Goal: Task Accomplishment & Management: Use online tool/utility

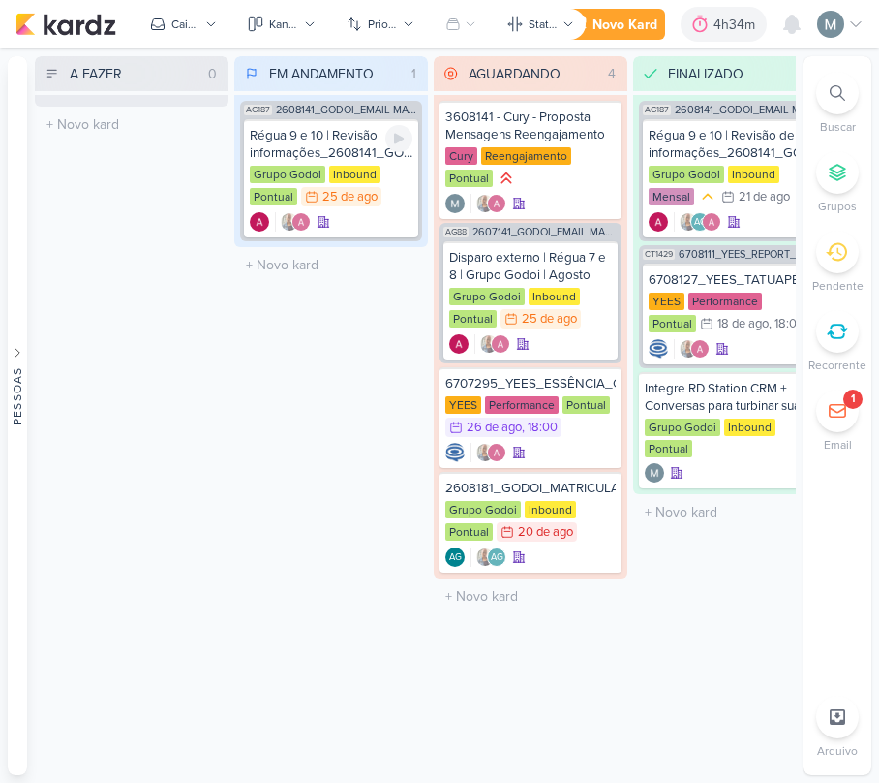
click at [403, 221] on div at bounding box center [331, 221] width 163 height 19
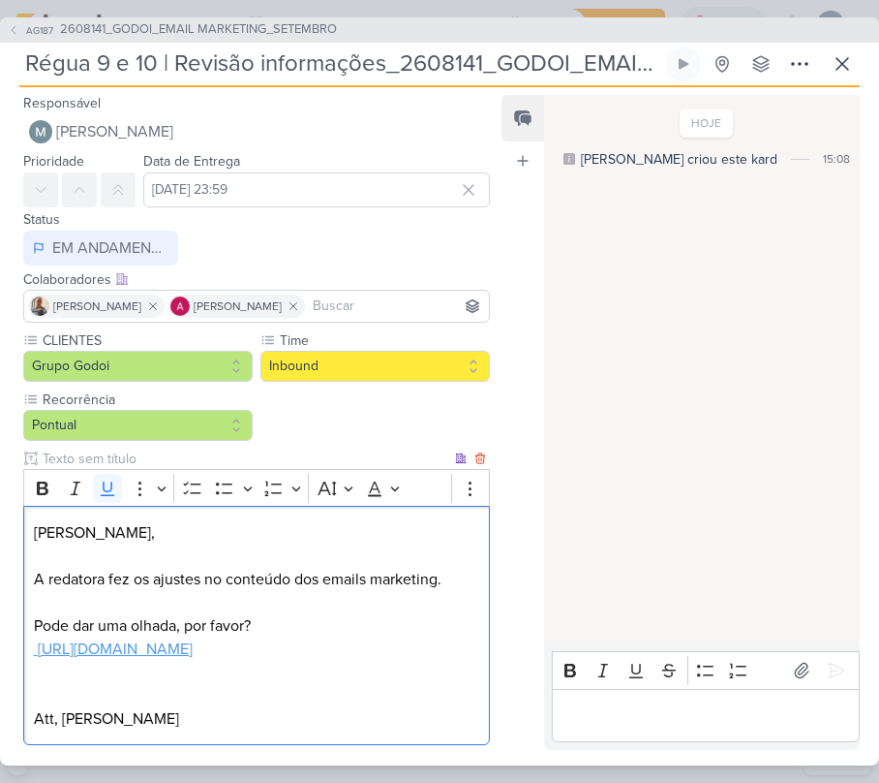
click at [381, 667] on p "A redatora fez os ajustes no conteúdo dos emails marketing. Pode dar uma olhada…" at bounding box center [257, 649] width 446 height 163
click at [343, 624] on p "A redatora fez os ajustes no conteúdo dos emails marketing. Pode dar uma olhada…" at bounding box center [257, 649] width 446 height 163
click at [326, 672] on p "A redatora fez os ajustes no conteúdo dos emails marketing. Pode dar uma olhada…" at bounding box center [257, 649] width 446 height 163
click at [193, 649] on u "[URL][DOMAIN_NAME]" at bounding box center [115, 648] width 155 height 19
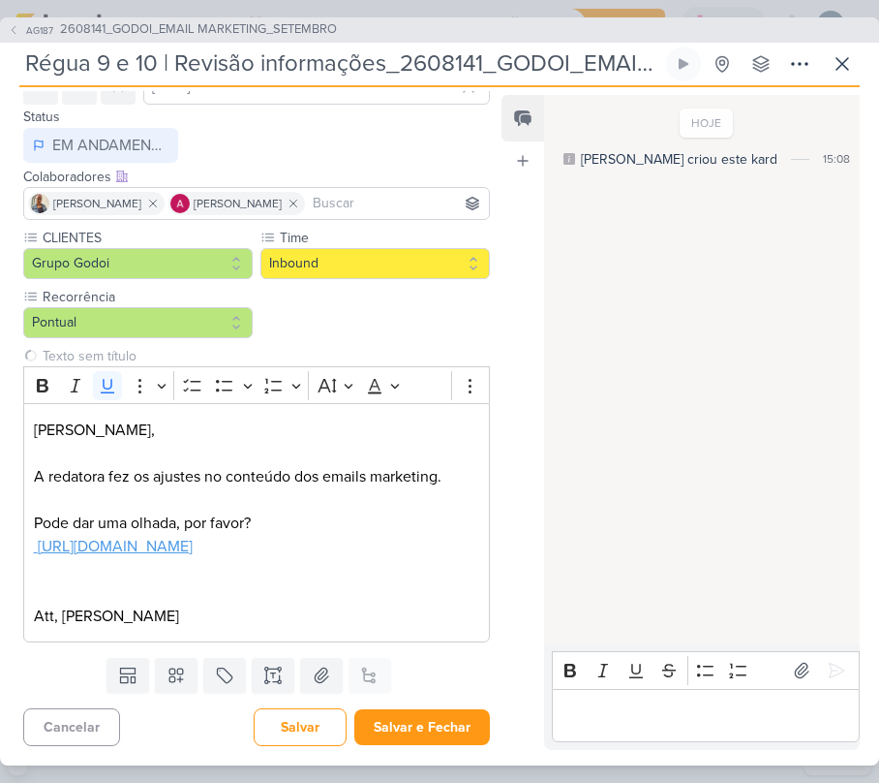
click at [602, 687] on div "Bold Italic Underline Strikethrough Bulleted List Numbered List" at bounding box center [705, 670] width 299 height 37
click at [538, 702] on div "Feed Atrelar email Solte o email para atrelar ao kard" at bounding box center [523, 422] width 43 height 655
click at [397, 759] on div "Responsável [PERSON_NAME] Nenhum contato encontrado create new contact Novo Con…" at bounding box center [439, 426] width 879 height 678
click at [420, 724] on button "Salvar e Fechar" at bounding box center [422, 727] width 136 height 36
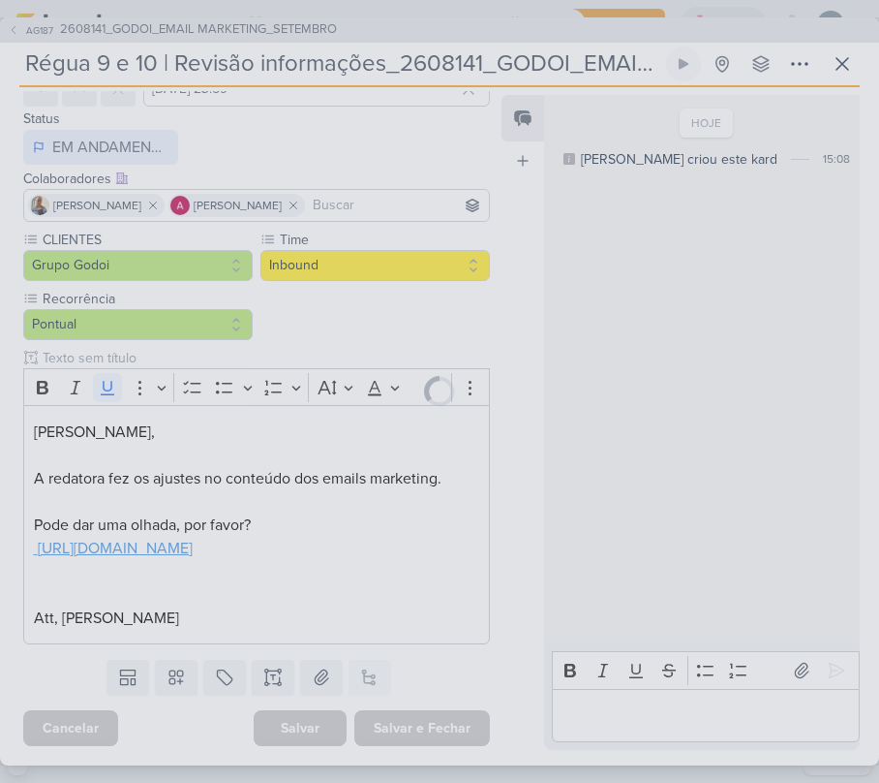
scroll to position [126, 0]
click at [711, 724] on div "Preferências de Quadros [GEOGRAPHIC_DATA] Organização Não tem nenhum quadro aqu…" at bounding box center [439, 415] width 879 height 734
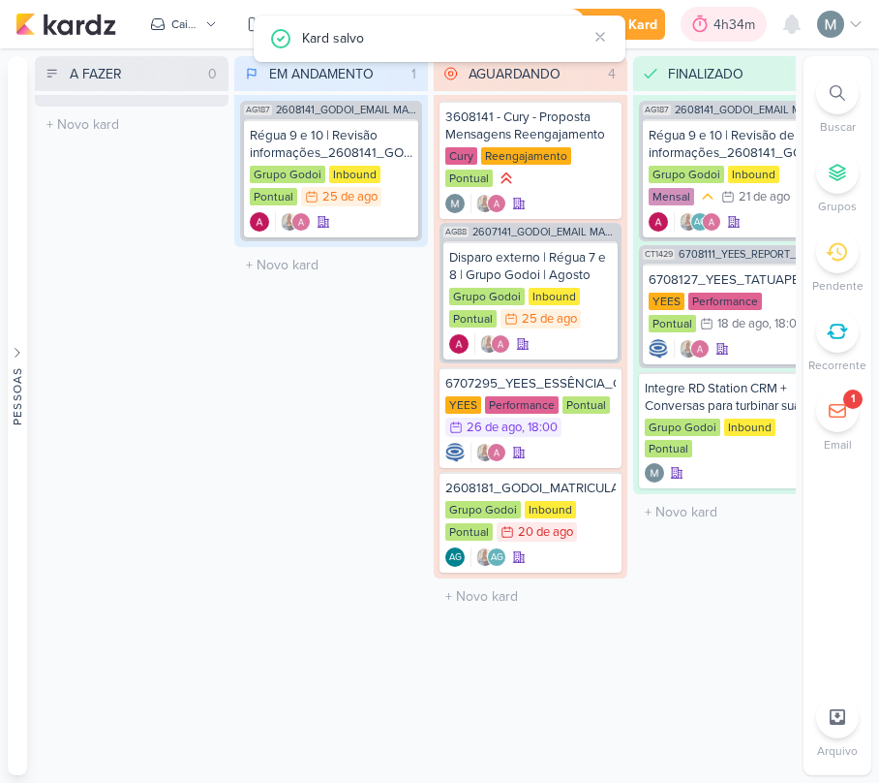
click at [686, 10] on div "4h34m" at bounding box center [724, 24] width 86 height 35
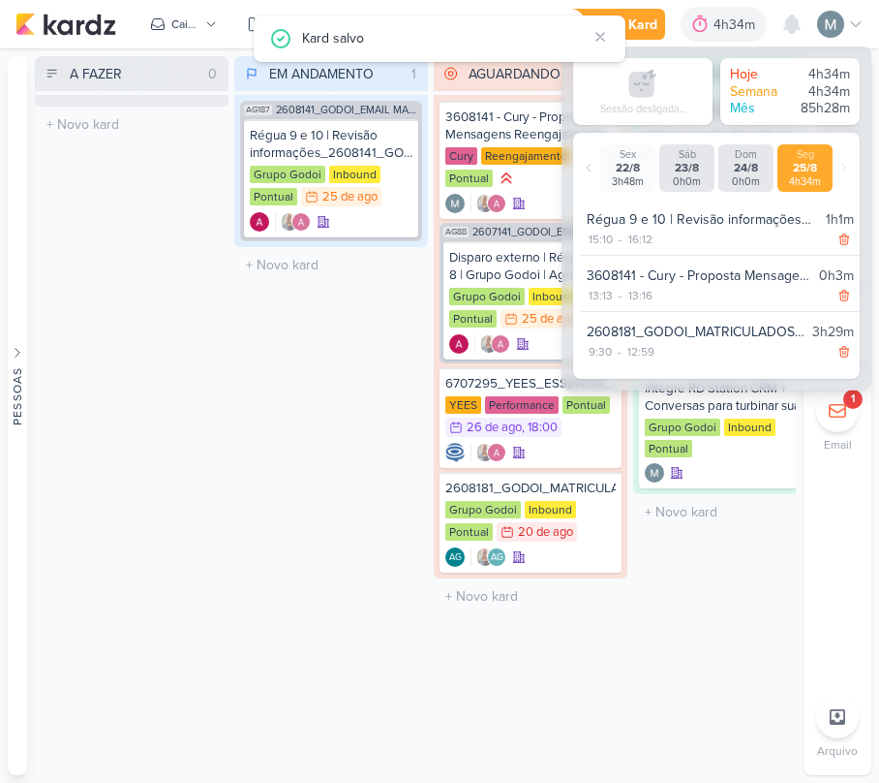
click at [647, 229] on div "Régua 9 e 10 | Revisão informações_2608141_GODOI_EMAIL MARKETING_SETEMBRO" at bounding box center [702, 219] width 231 height 20
click at [647, 244] on div "16:12" at bounding box center [641, 239] width 28 height 17
select select "16"
select select "12"
click at [676, 273] on select "00 01 02 03 04 05 06 07 08 09 10 11 12 13 14 15 16 17 18 19 20 21 22 23 24 25 2…" at bounding box center [674, 263] width 27 height 23
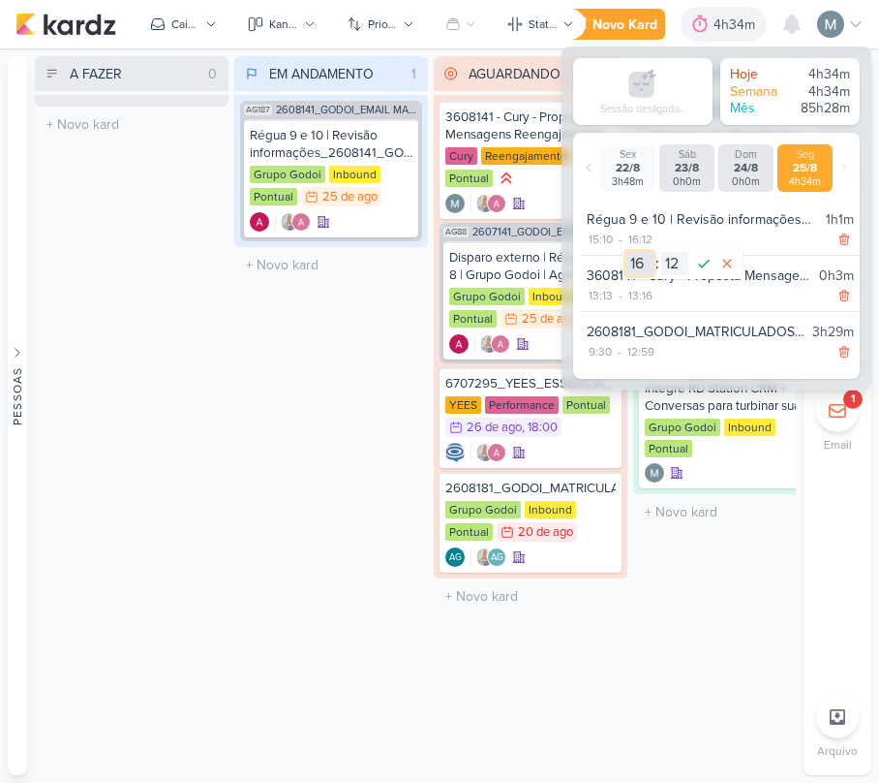
click at [631, 271] on select "00 01 02 03 04 05 06 07 08 09 10 11 12 13 14 15 16 17 18 19 20 21 22 23" at bounding box center [640, 263] width 27 height 23
select select "15"
click at [627, 252] on select "00 01 02 03 04 05 06 07 08 09 10 11 12 13 14 15 16 17 18 19 20 21 22 23" at bounding box center [640, 263] width 27 height 23
click at [605, 234] on div "15:10" at bounding box center [601, 239] width 28 height 17
select select "10"
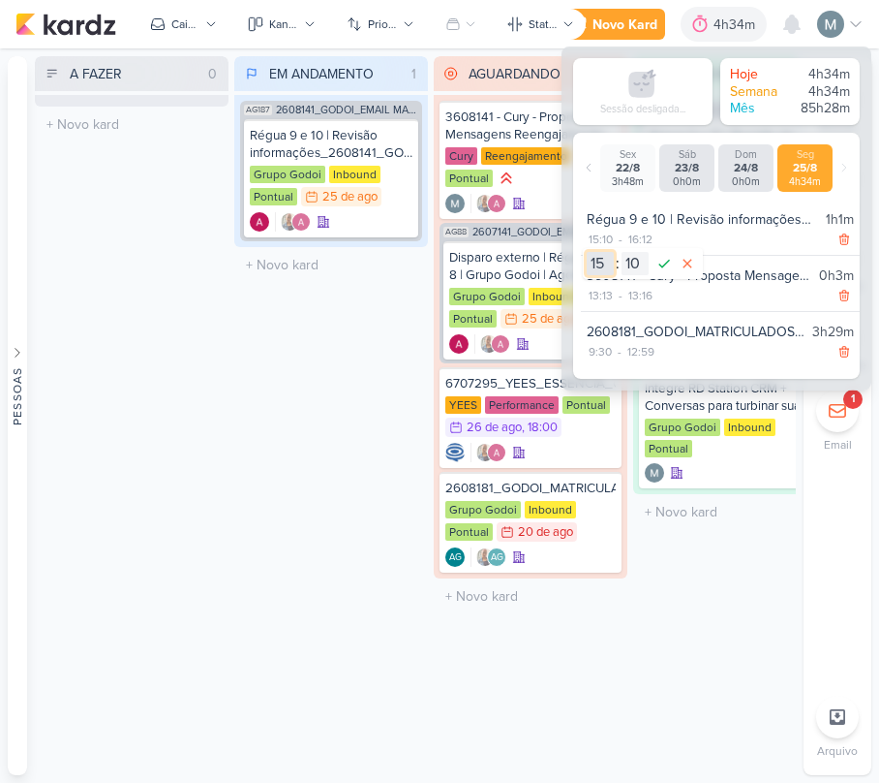
click at [590, 261] on select "00 01 02 03 04 05 06 07 08 09 10 11 12 13 14 15 16 17 18 19 20 21 22 23" at bounding box center [600, 263] width 27 height 23
click at [605, 277] on div "00 01 02 03 04 05 06 07 08 09 10 11 12 13 14 15 16 17 18 19 20 21 22 23 : 00 01…" at bounding box center [643, 263] width 120 height 31
click at [602, 273] on select "00 01 02 03 04 05 06 07 08 09 10 11 12 13 14 15 16 17 18 19 20 21 22 23" at bounding box center [600, 263] width 27 height 23
select select "16"
click at [587, 252] on select "00 01 02 03 04 05 06 07 08 09 10 11 12 13 14 15 16 17 18 19 20 21 22 23" at bounding box center [600, 263] width 27 height 23
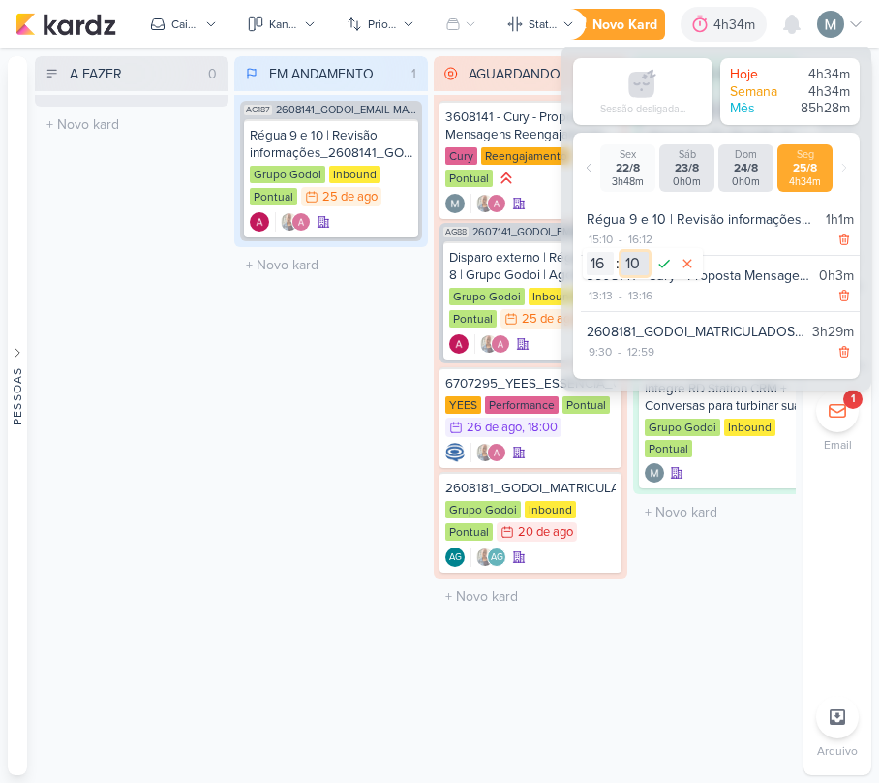
click at [636, 265] on select "00 01 02 03 04 05 06 07 08 09 10 11 12 13 14 15 16 17 18 19 20 21 22 23 24 25 2…" at bounding box center [635, 263] width 27 height 23
select select "0"
click at [622, 252] on select "00 01 02 03 04 05 06 07 08 09 10 11 12 13 14 15 16 17 18 19 20 21 22 23 24 25 2…" at bounding box center [635, 263] width 27 height 23
click at [674, 257] on icon at bounding box center [664, 263] width 23 height 23
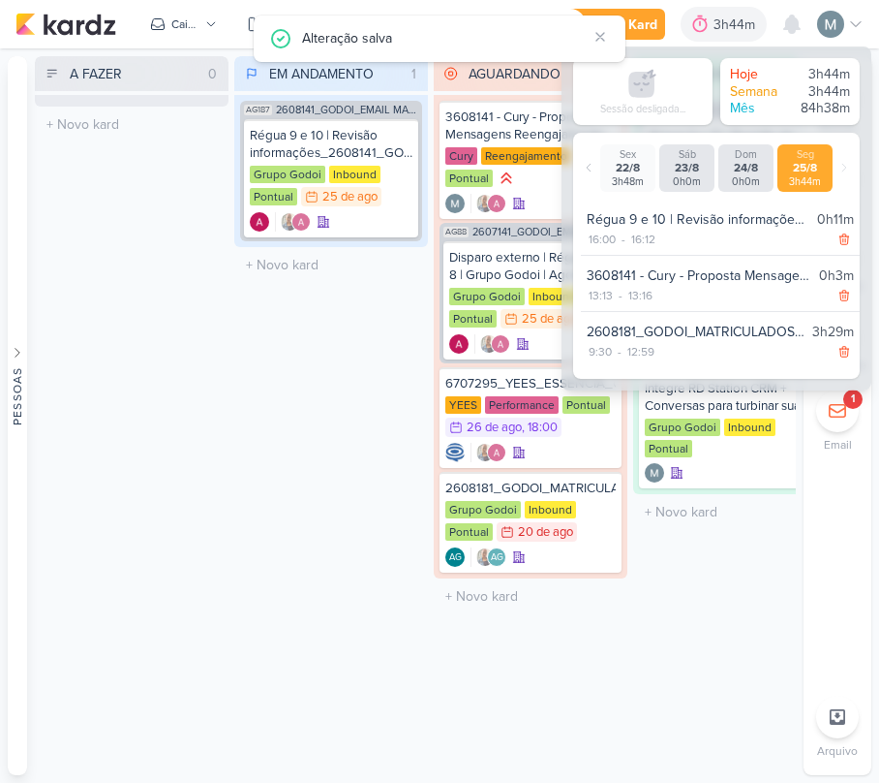
click at [376, 477] on div "EM ANDAMENTO 1 Mover Para Esquerda Mover Para Direita [GEOGRAPHIC_DATA] AG187 2…" at bounding box center [331, 415] width 194 height 719
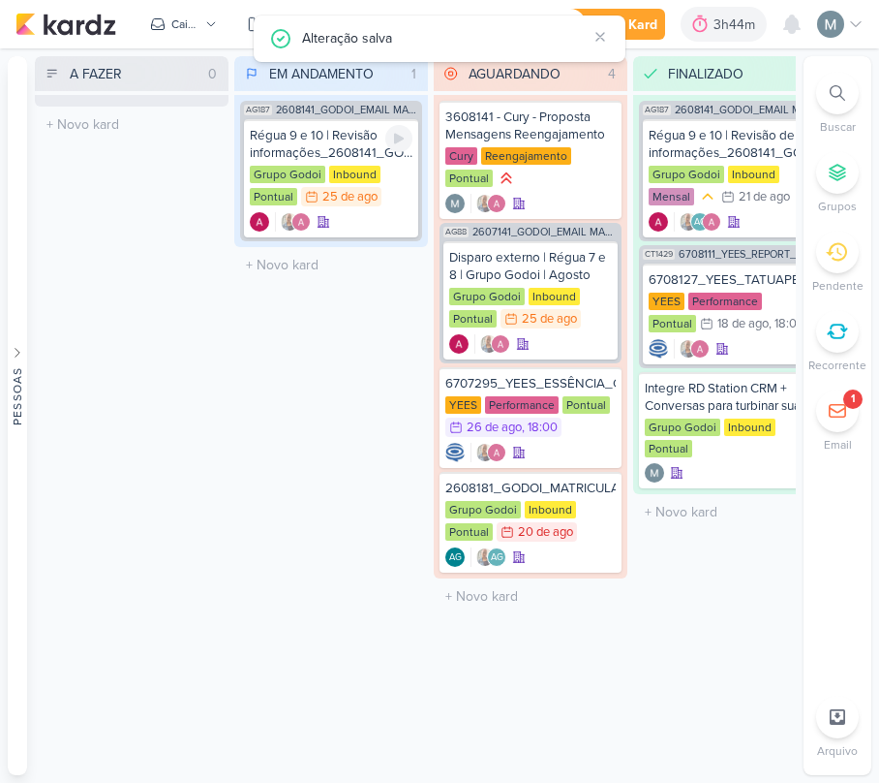
click at [338, 167] on div "Inbound" at bounding box center [354, 174] width 51 height 17
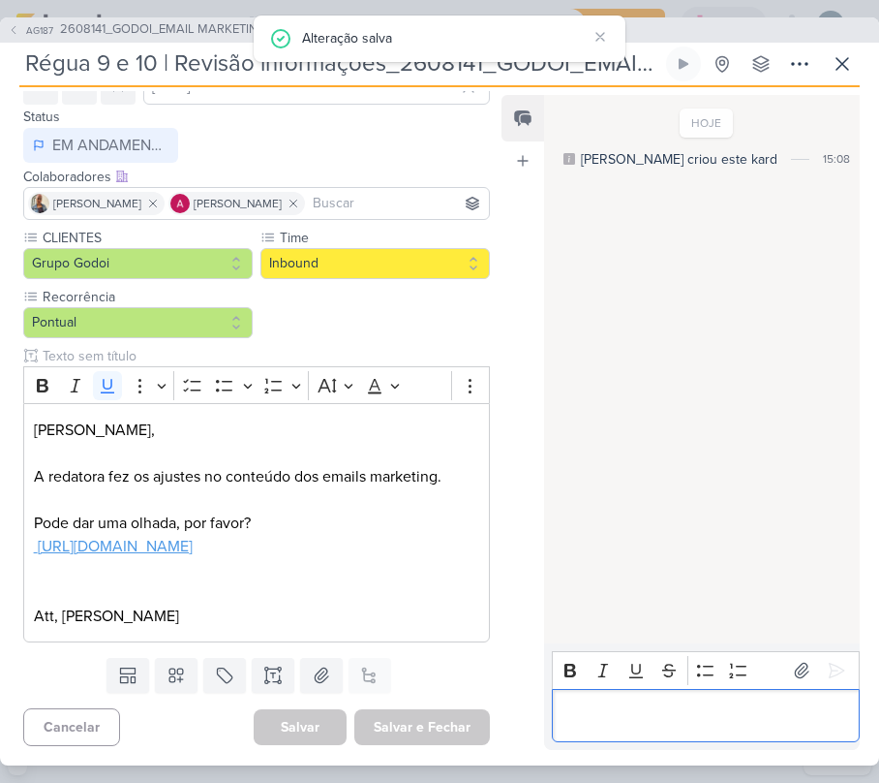
click at [683, 710] on p "Editor editing area: main" at bounding box center [706, 714] width 288 height 23
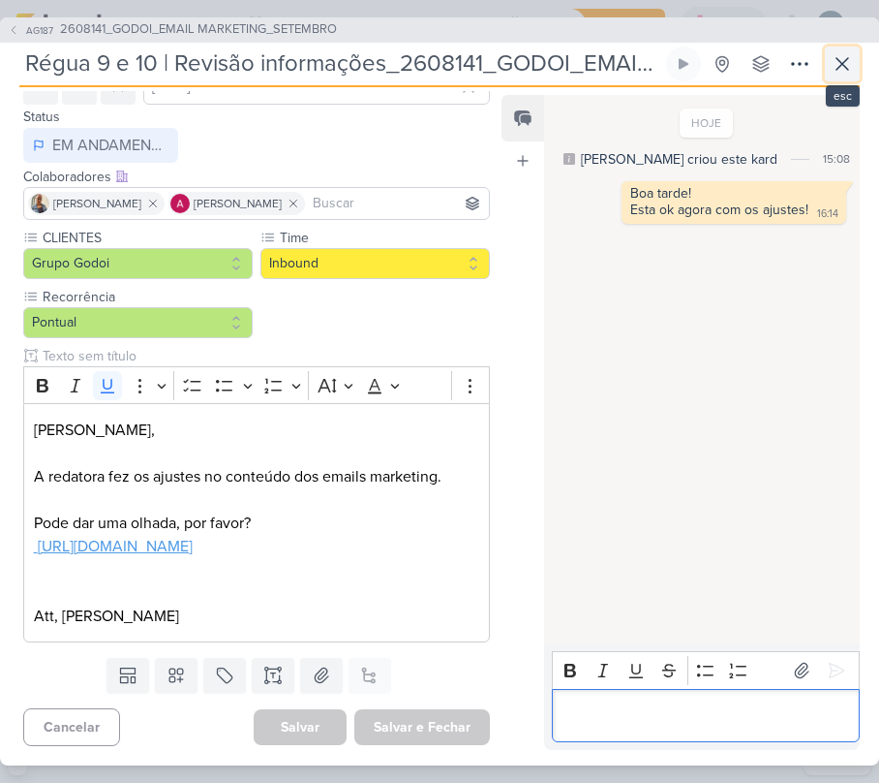
click at [838, 50] on button at bounding box center [842, 63] width 35 height 35
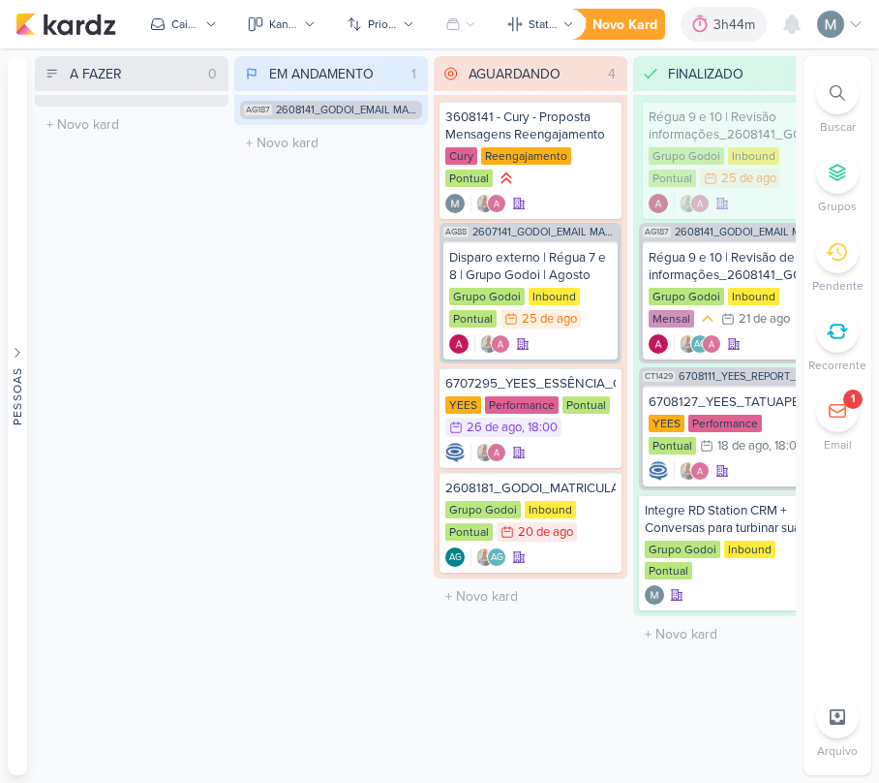
scroll to position [0, 71]
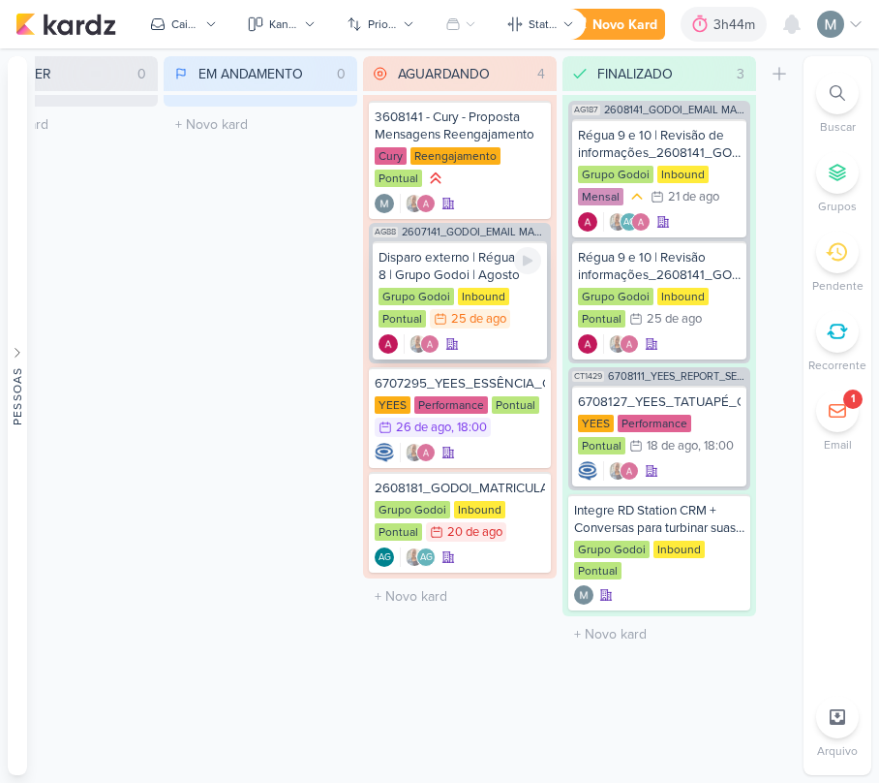
click at [477, 294] on div "Inbound" at bounding box center [483, 296] width 51 height 17
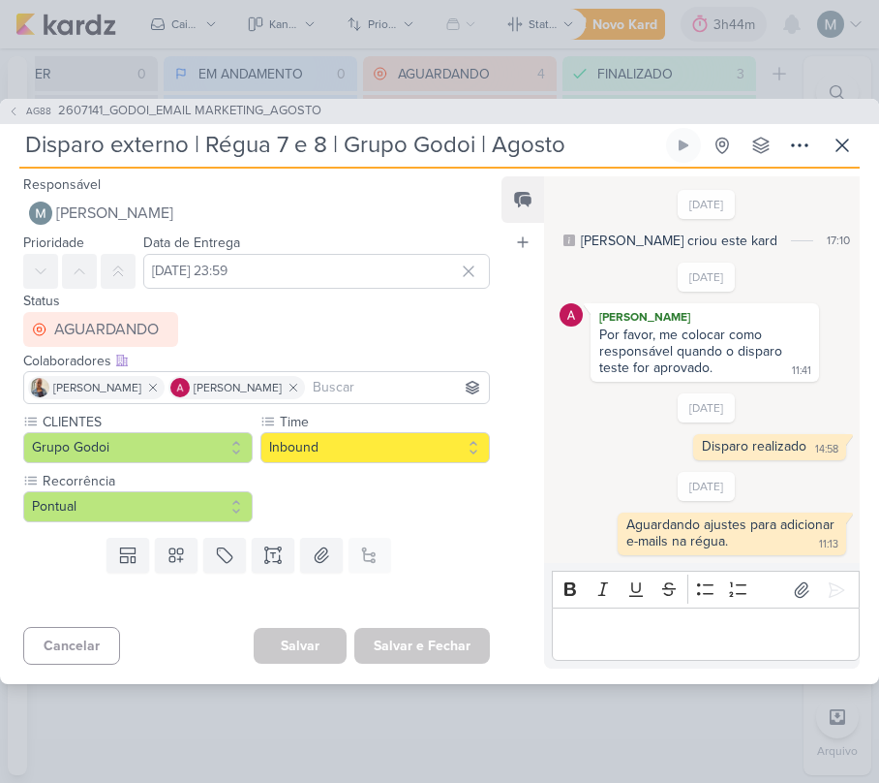
click at [860, 156] on div "AG88 2607141_GODOI_EMAIL MARKETING_AGOSTO Disparo externo | Régua 7 e 8 | Grupo…" at bounding box center [439, 391] width 879 height 585
click at [831, 149] on icon at bounding box center [842, 145] width 23 height 23
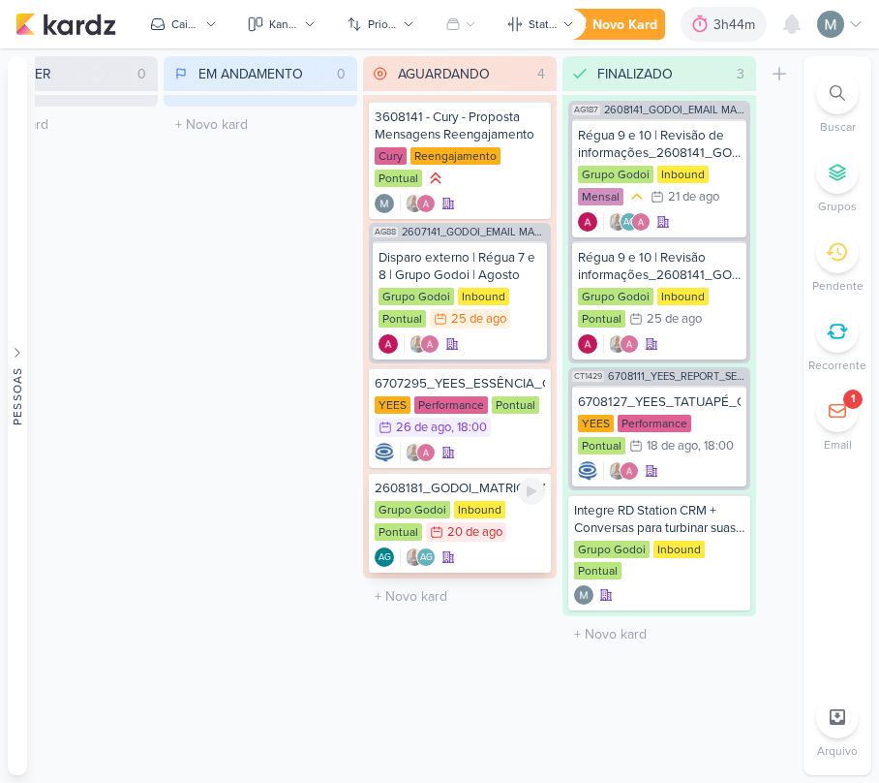
click at [457, 526] on div "20 de ago" at bounding box center [474, 532] width 55 height 13
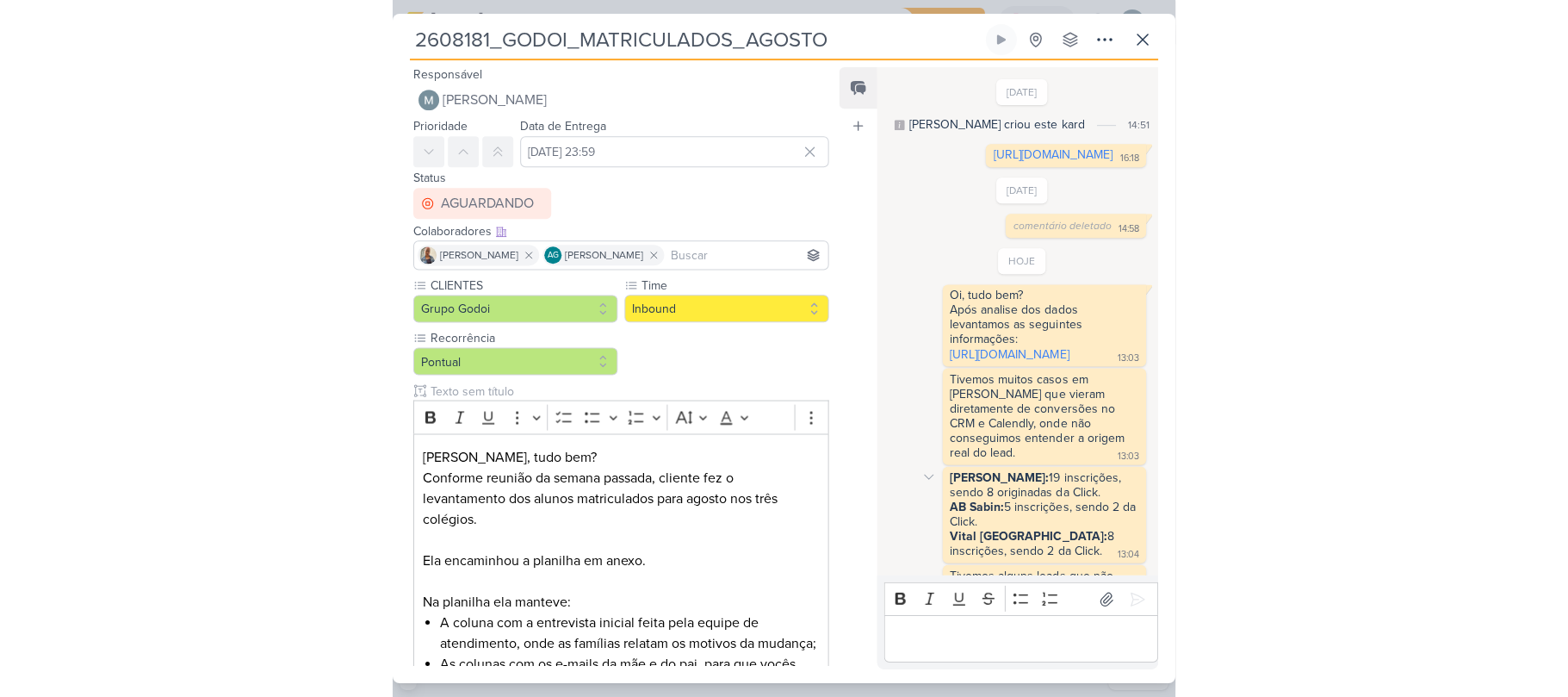
scroll to position [480, 0]
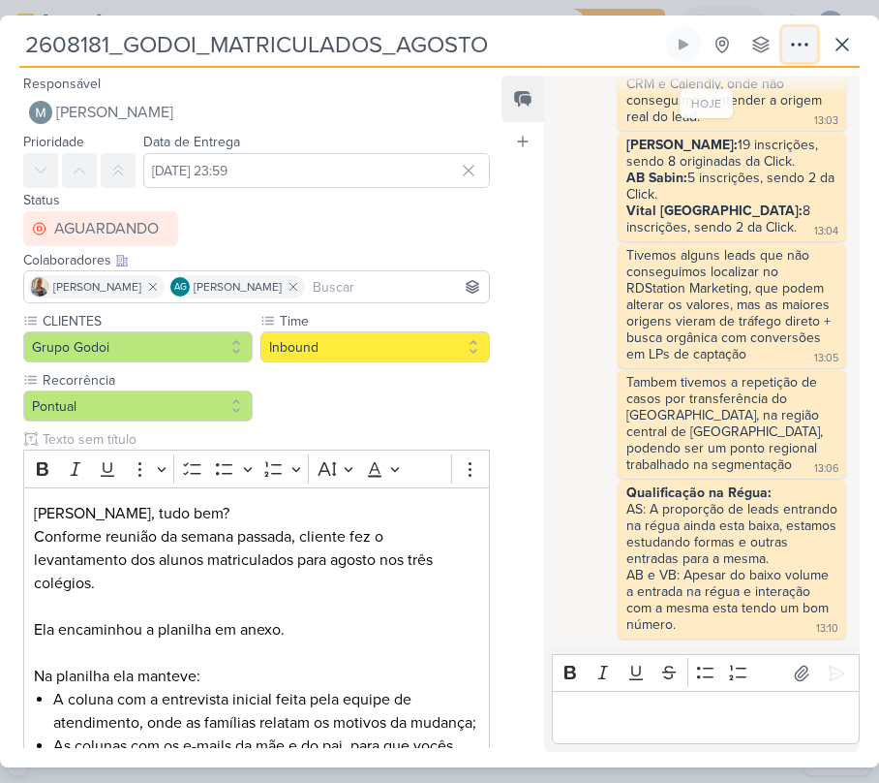
click at [784, 45] on button at bounding box center [800, 44] width 35 height 35
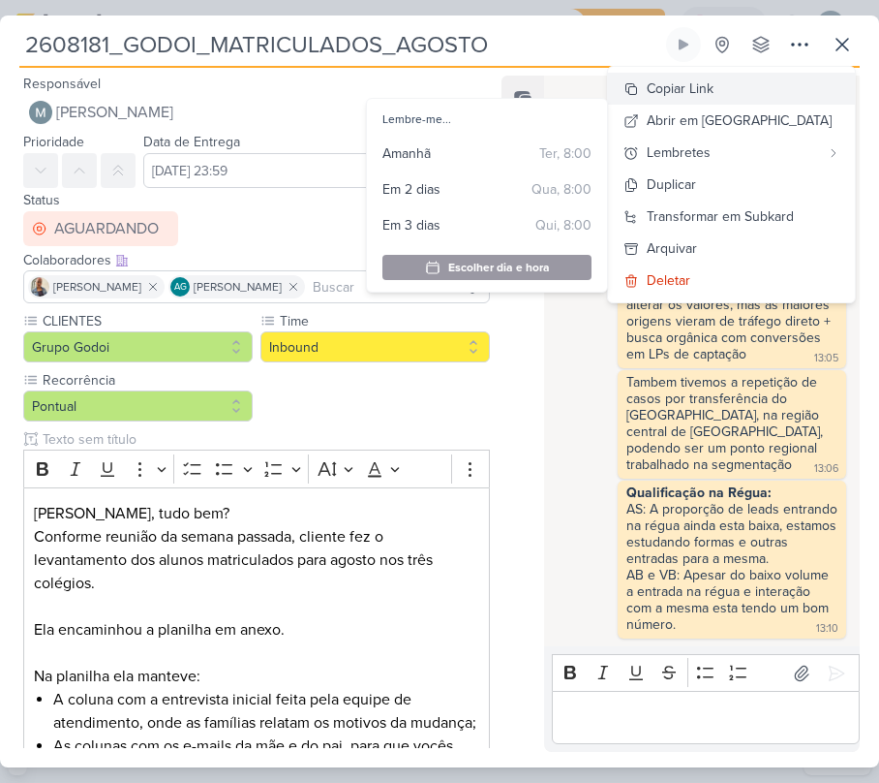
click at [714, 98] on div "Copiar Link" at bounding box center [680, 88] width 67 height 20
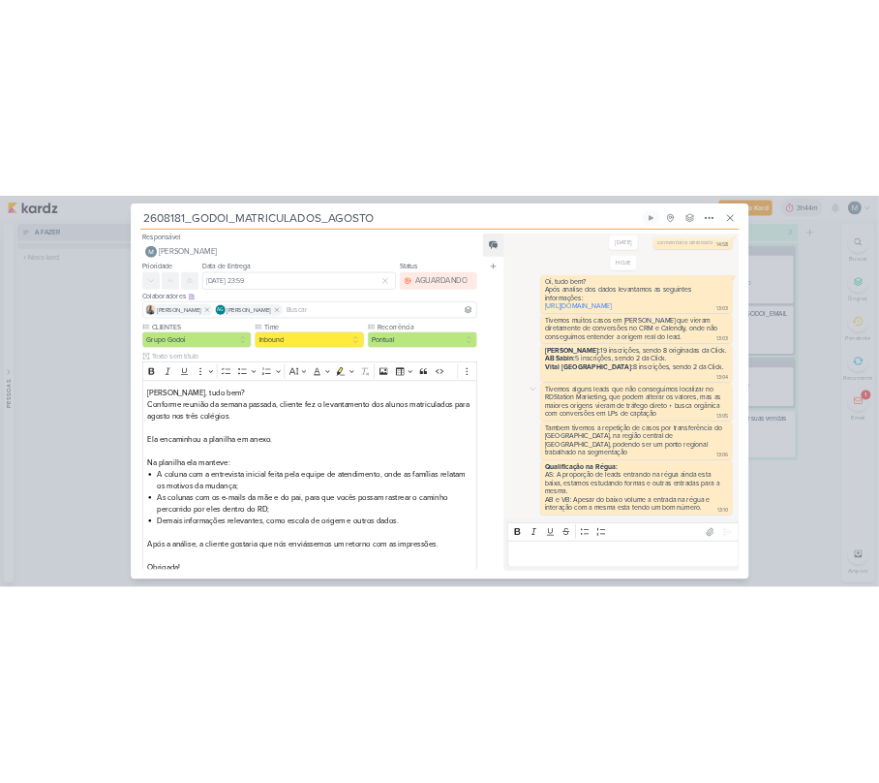
scroll to position [219, 0]
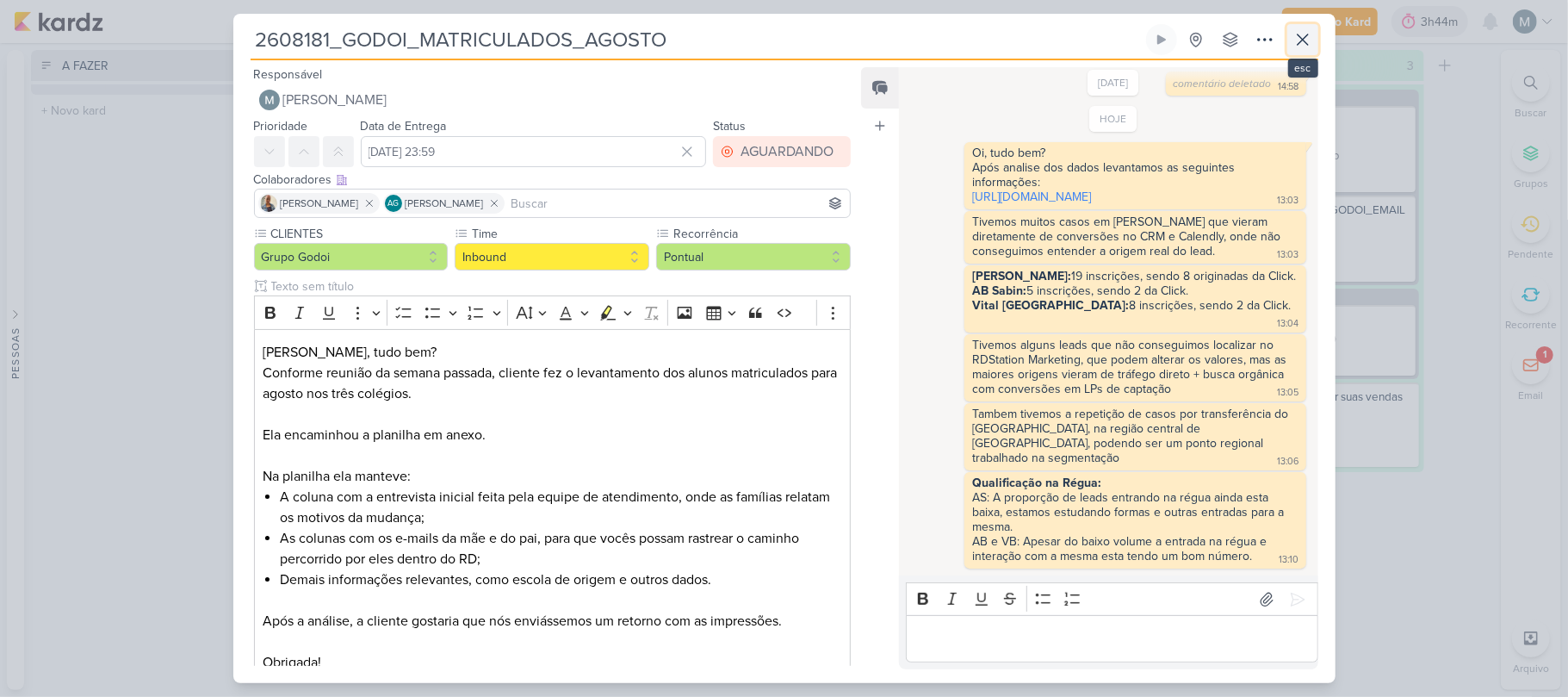
click at [780, 32] on icon at bounding box center [1302, 39] width 20 height 20
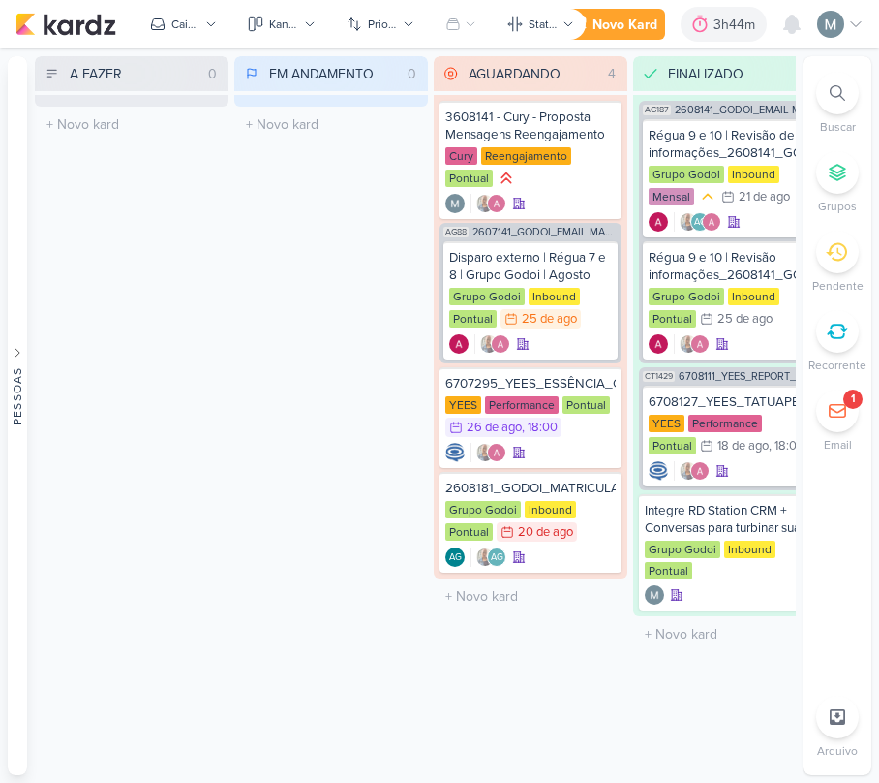
click at [852, 415] on div "1" at bounding box center [837, 410] width 43 height 43
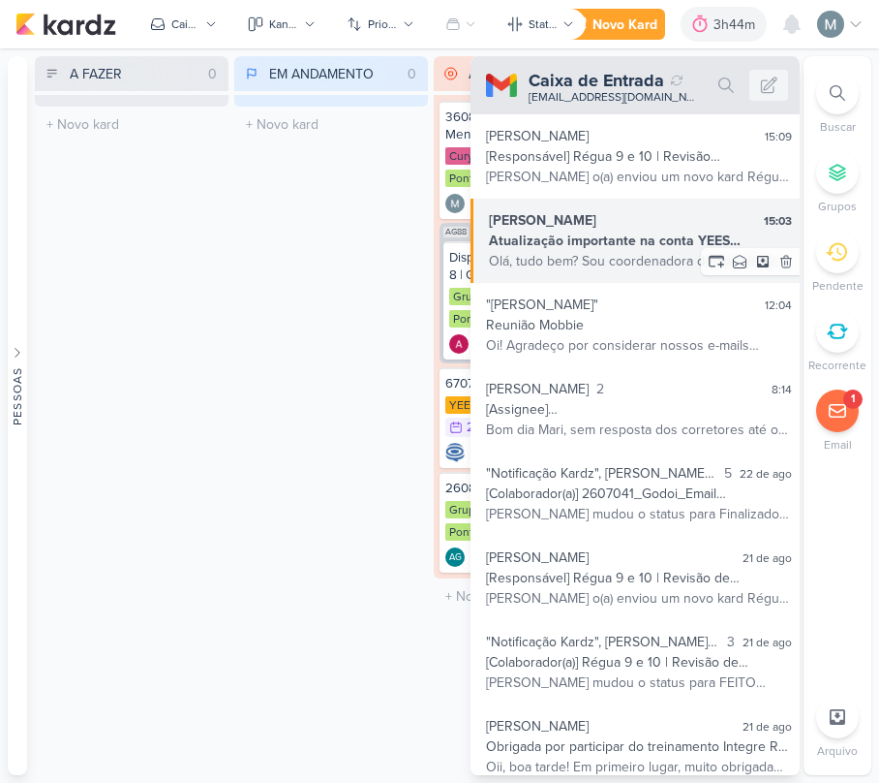
click at [570, 231] on div "Atualização importante na conta YEES INCORPORADORA do RD Station Marketing" at bounding box center [640, 241] width 303 height 20
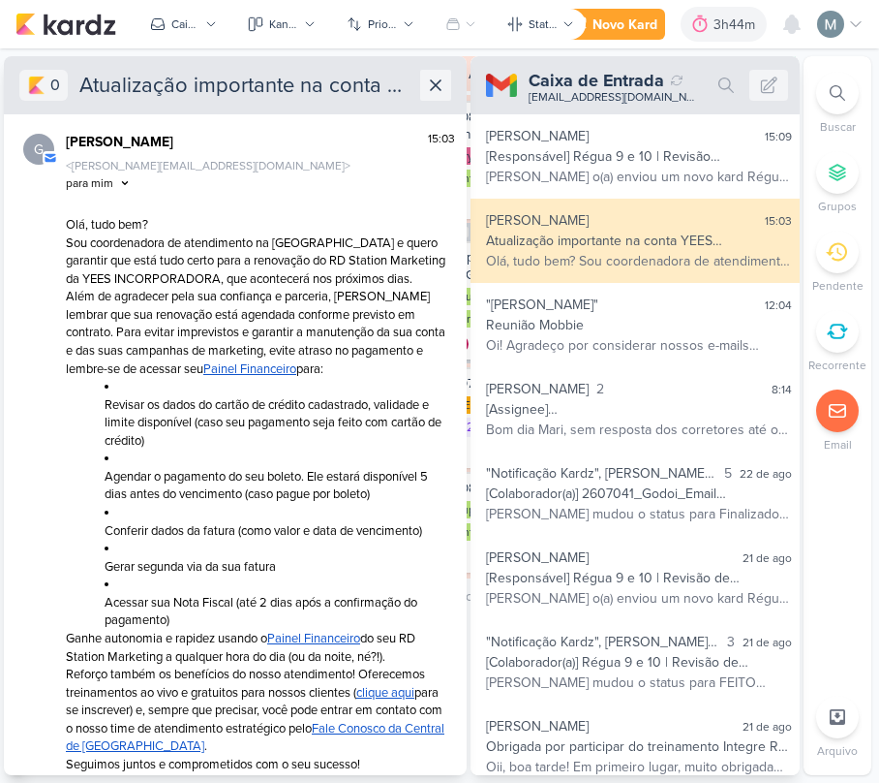
click at [450, 91] on button at bounding box center [435, 85] width 31 height 31
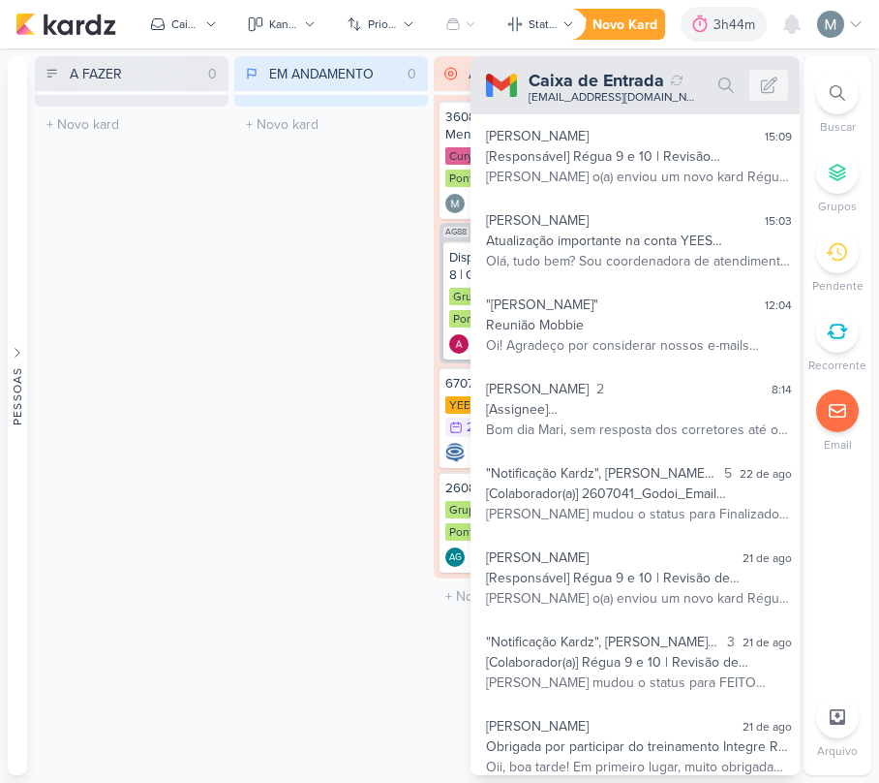
click at [354, 306] on div "EM ANDAMENTO 0 Mover Para Esquerda Mover Para Direita [GEOGRAPHIC_DATA] O títul…" at bounding box center [331, 415] width 194 height 719
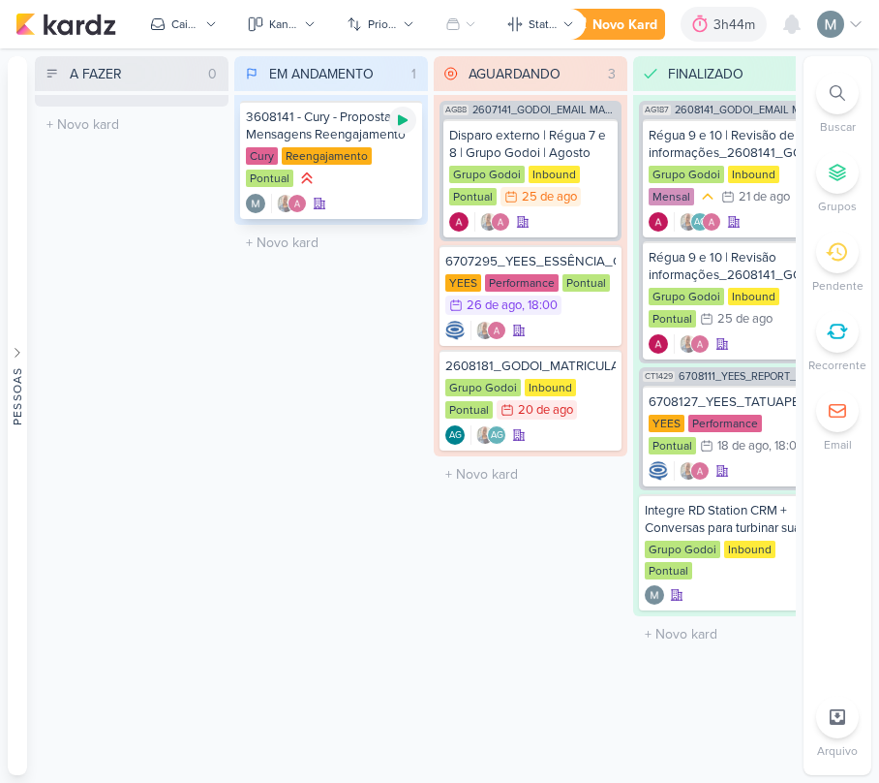
click at [389, 118] on div at bounding box center [402, 120] width 27 height 27
click at [866, 416] on li "1 Email" at bounding box center [838, 421] width 68 height 64
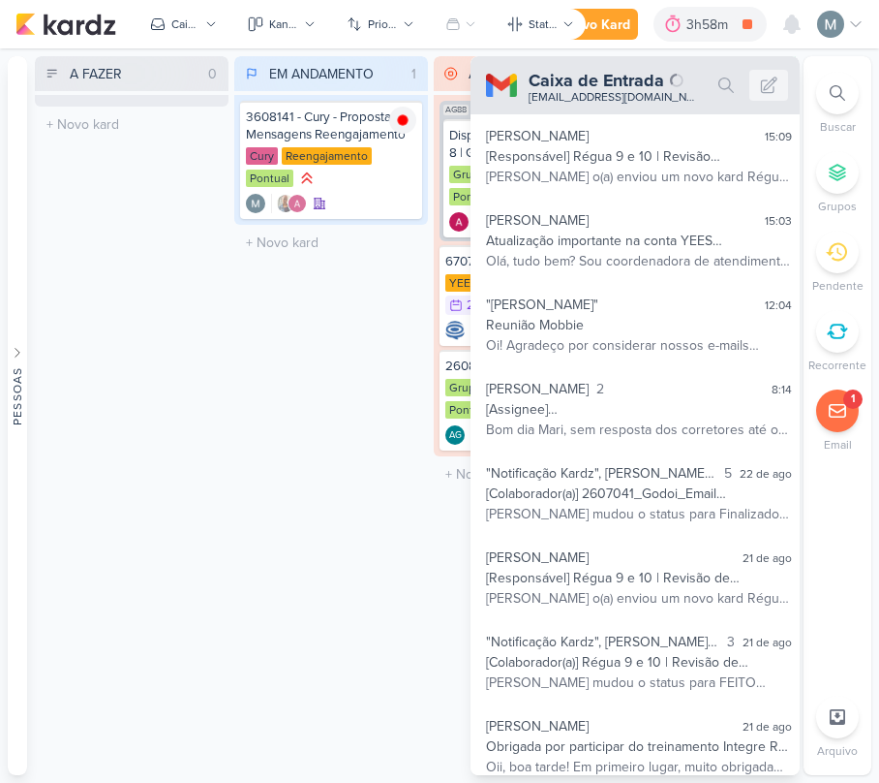
click at [835, 413] on icon at bounding box center [837, 410] width 19 height 19
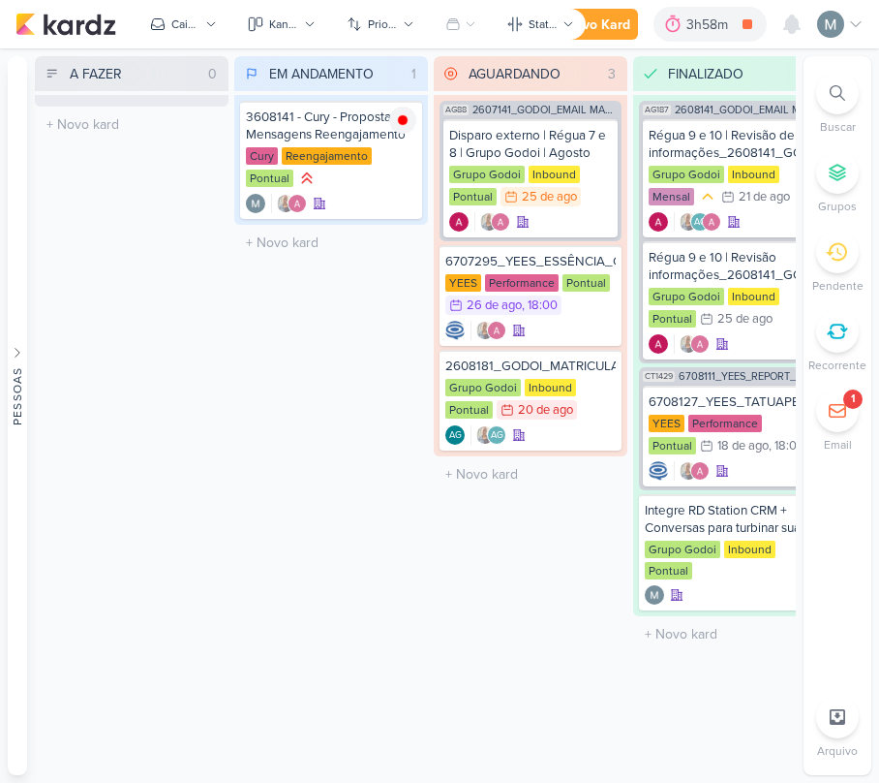
click at [835, 413] on icon at bounding box center [837, 410] width 19 height 19
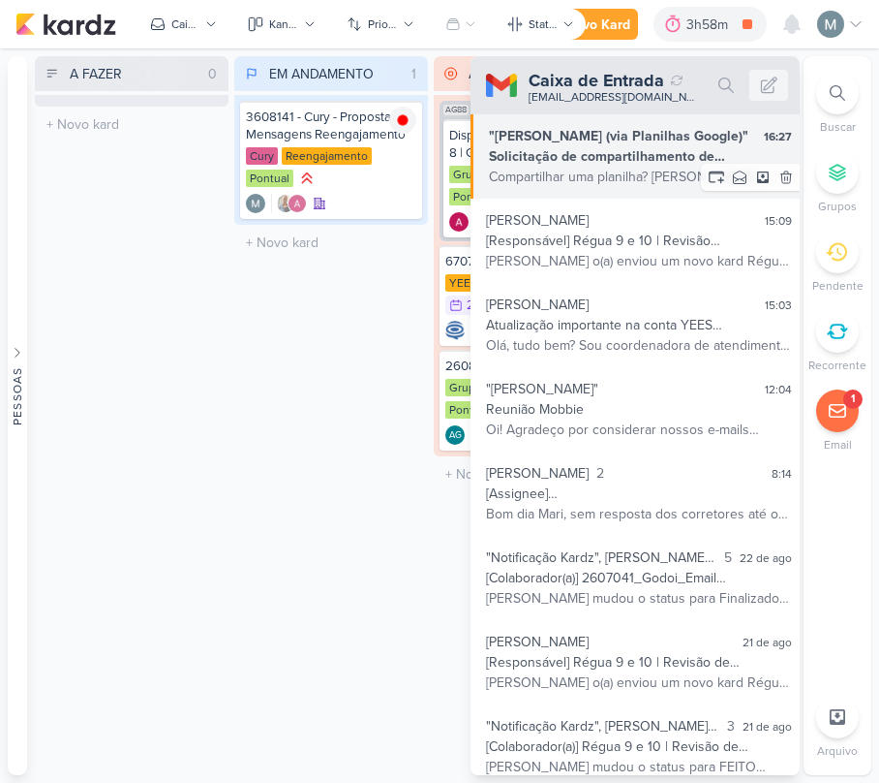
click at [628, 178] on div "Compartilhar uma planilha? [PERSON_NAME] ([PERSON_NAME][EMAIL_ADDRESS][DOMAIN_N…" at bounding box center [640, 177] width 303 height 20
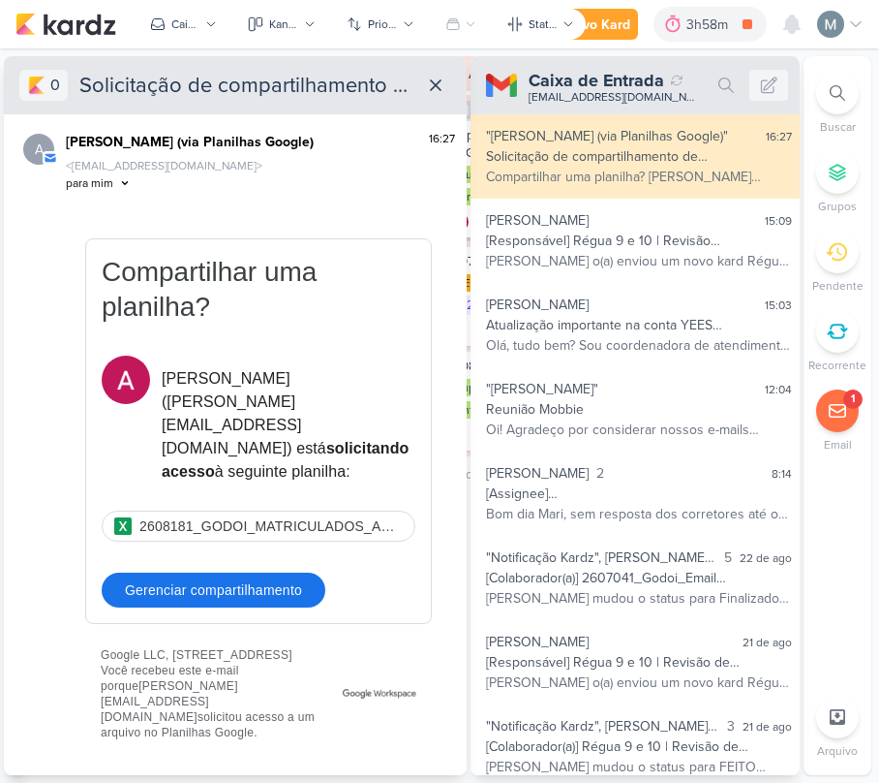
click at [260, 573] on link "Gerenciar compartilhamento" at bounding box center [214, 589] width 224 height 35
